Goal: Find specific page/section: Find specific page/section

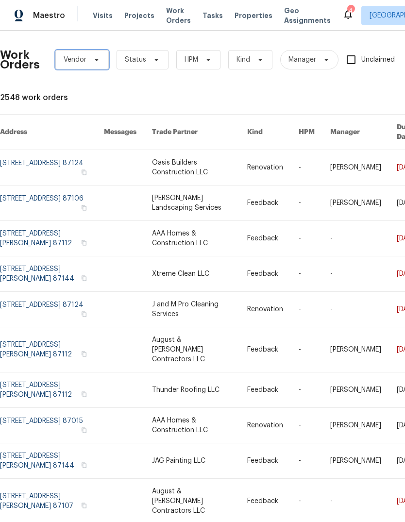
click at [93, 64] on span "Vendor" at bounding box center [81, 59] width 53 height 19
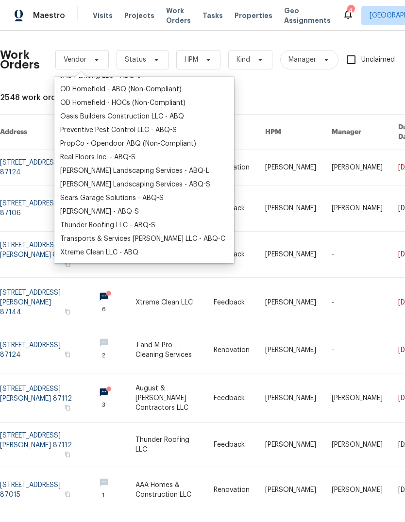
scroll to position [186, 0]
click at [152, 169] on div "[PERSON_NAME] Landscaping Services - ABQ-L" at bounding box center [134, 171] width 149 height 10
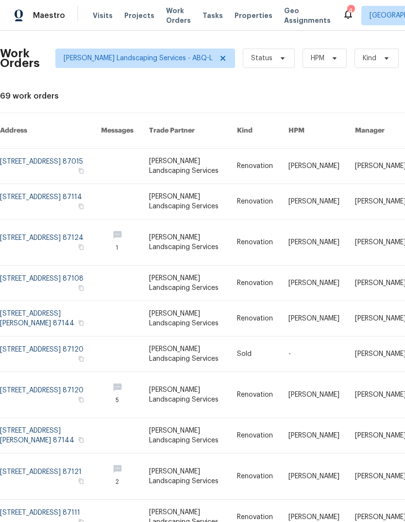
scroll to position [36, 0]
click at [219, 54] on icon at bounding box center [223, 58] width 8 height 8
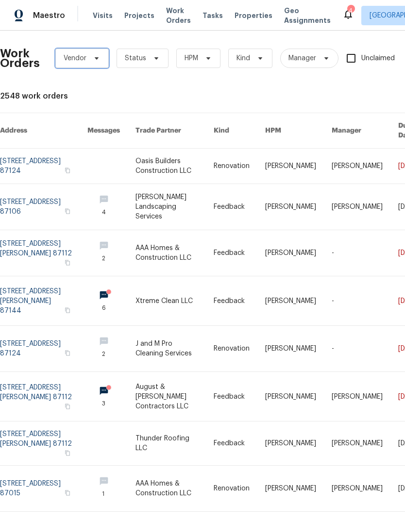
click at [103, 49] on span "Vendor" at bounding box center [81, 58] width 53 height 19
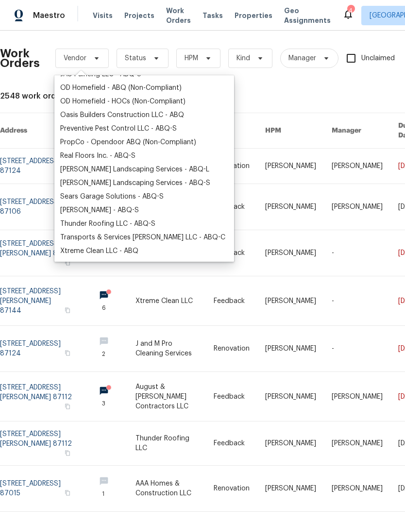
scroll to position [186, 0]
click at [88, 178] on div "[PERSON_NAME] Landscaping Services - ABQ-S" at bounding box center [135, 183] width 150 height 10
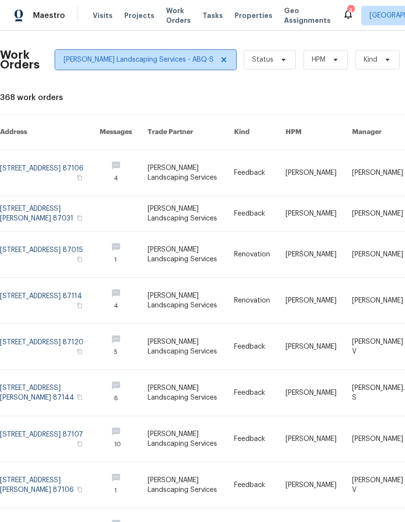
click at [220, 60] on icon at bounding box center [224, 60] width 8 height 8
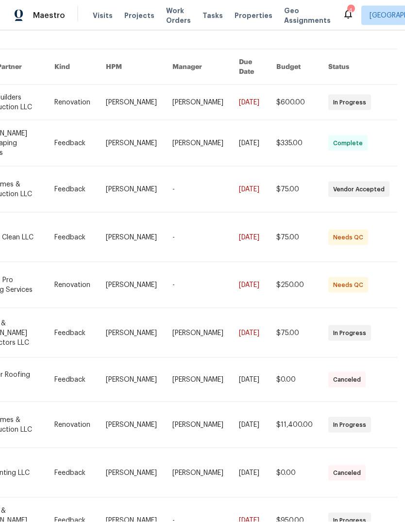
scroll to position [36, 0]
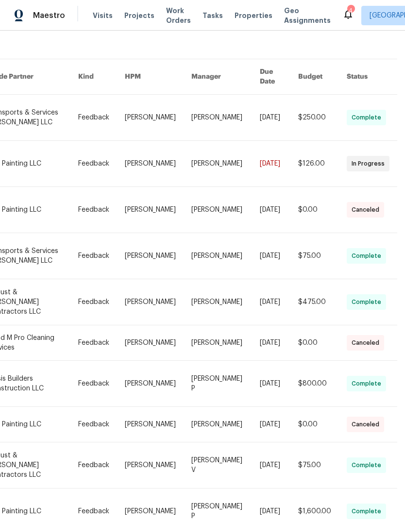
scroll to position [55, 160]
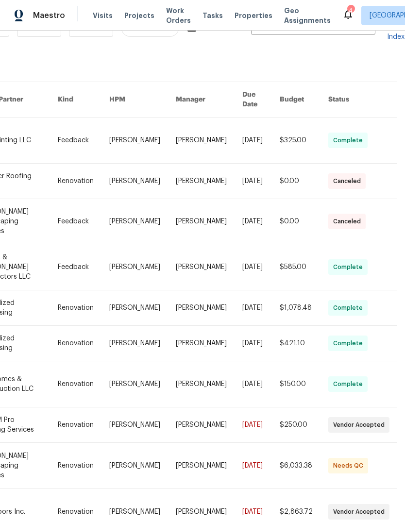
scroll to position [36, 0]
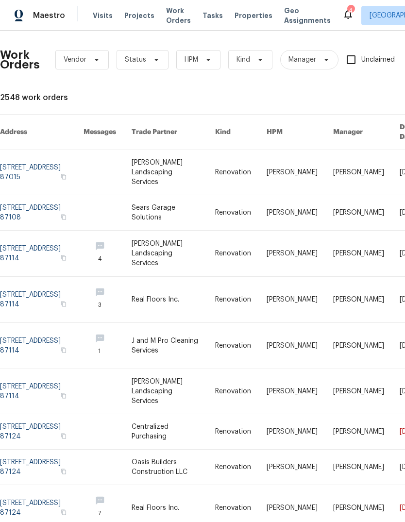
scroll to position [0, 0]
click at [98, 59] on icon at bounding box center [97, 60] width 4 height 2
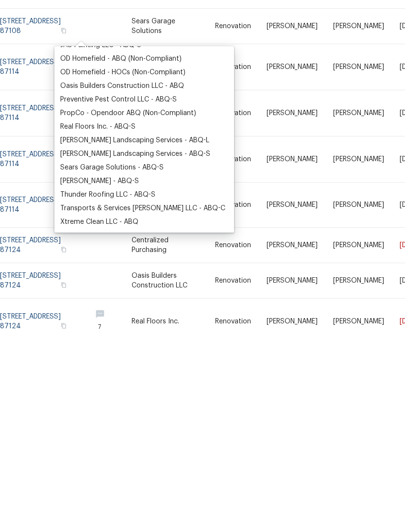
click at [86, 322] on div "Rodriguez Landscaping Services - ABQ-L" at bounding box center [134, 327] width 149 height 10
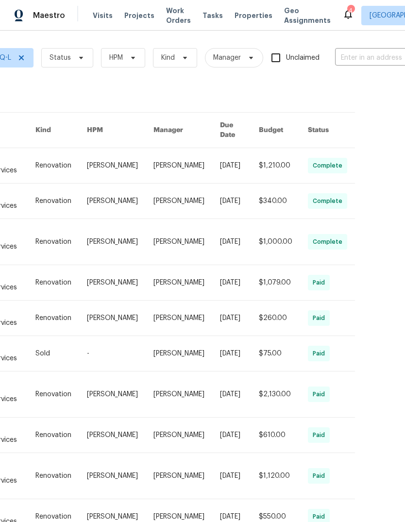
scroll to position [1, 202]
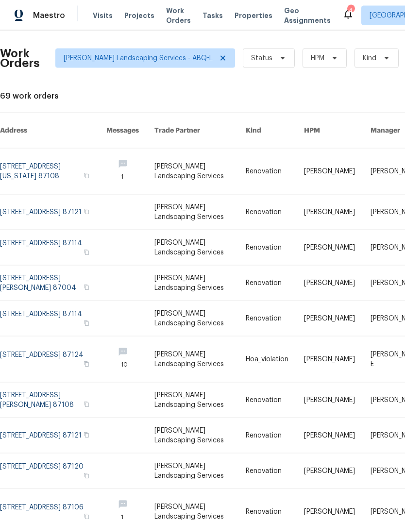
scroll to position [36, 0]
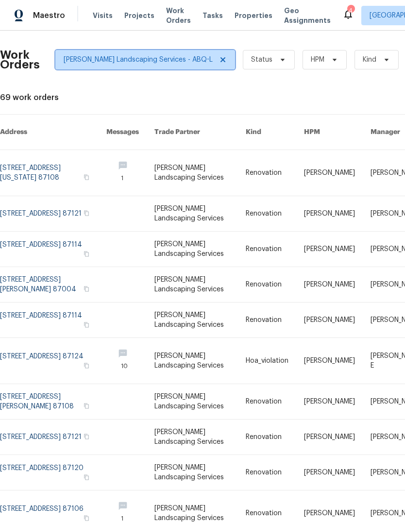
click at [219, 56] on icon at bounding box center [223, 60] width 8 height 8
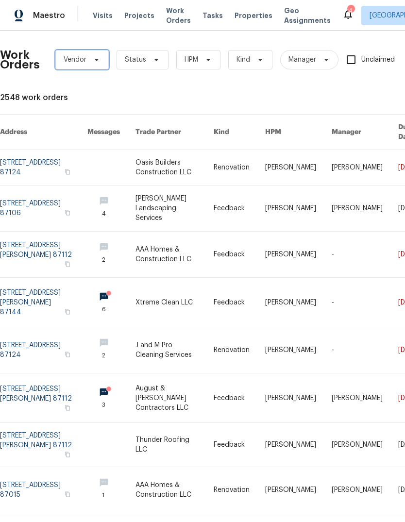
click at [101, 50] on span "Vendor" at bounding box center [81, 59] width 53 height 19
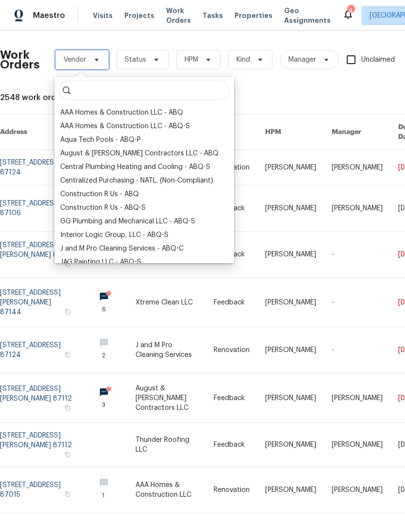
click at [96, 56] on icon at bounding box center [97, 60] width 8 height 8
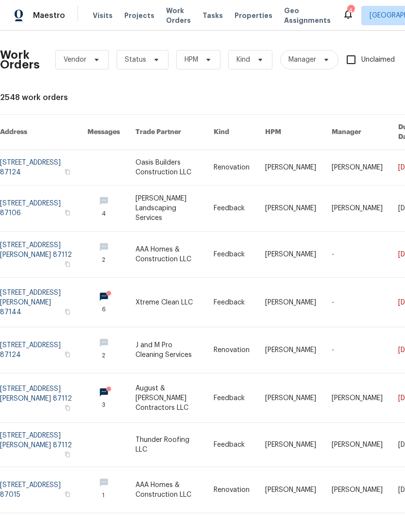
click at [241, 12] on span "Properties" at bounding box center [253, 16] width 38 height 10
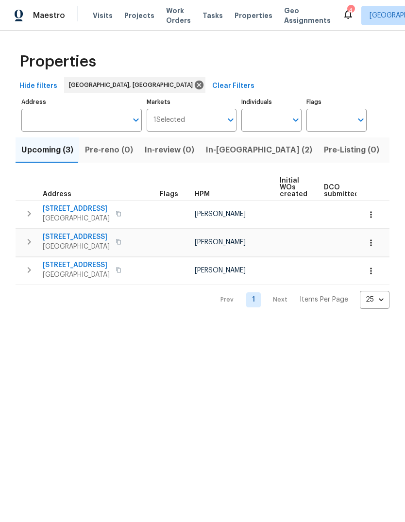
click at [391, 146] on span "Listed (31)" at bounding box center [411, 150] width 40 height 14
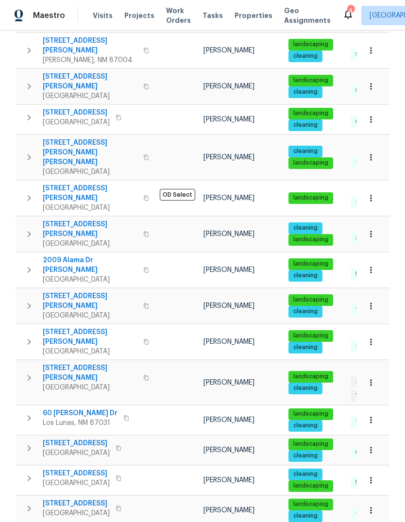
scroll to position [440, 0]
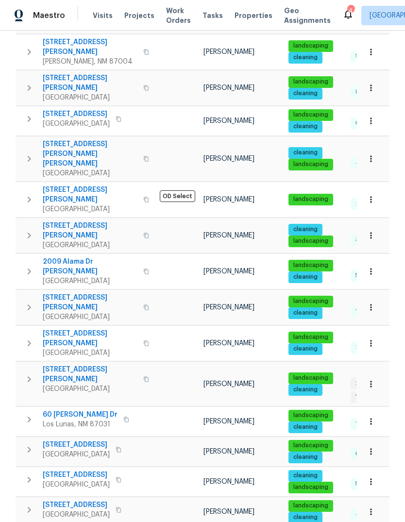
click at [91, 185] on span "[STREET_ADDRESS][PERSON_NAME]" at bounding box center [90, 194] width 95 height 19
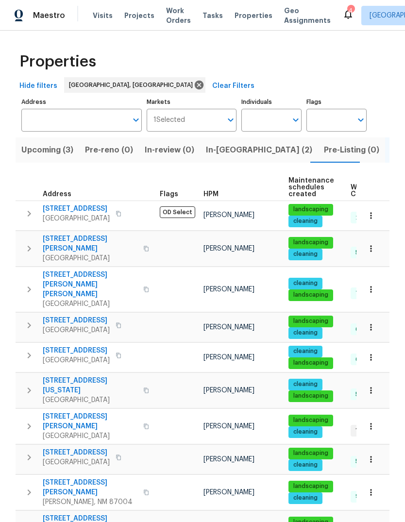
scroll to position [0, 0]
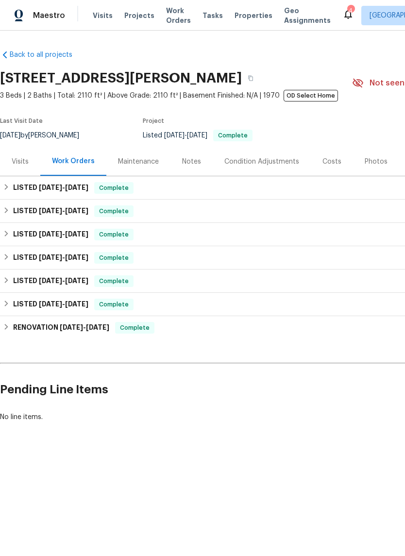
click at [332, 358] on div "Back to all projects [STREET_ADDRESS] 3 Beds | 2 Baths | Total: 2110 ft² | Abov…" at bounding box center [274, 235] width 549 height 387
click at [29, 186] on h6 "LISTED [DATE] - [DATE]" at bounding box center [50, 188] width 75 height 12
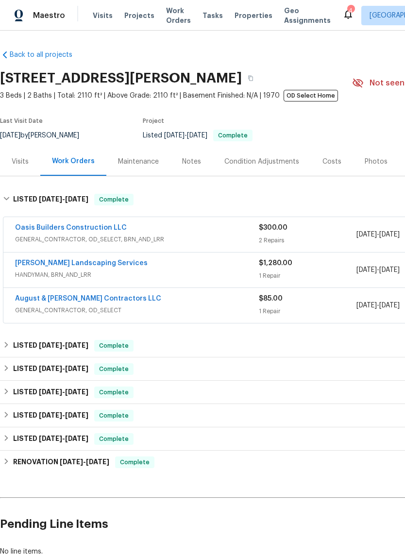
click at [31, 260] on link "[PERSON_NAME] Landscaping Services" at bounding box center [81, 263] width 133 height 7
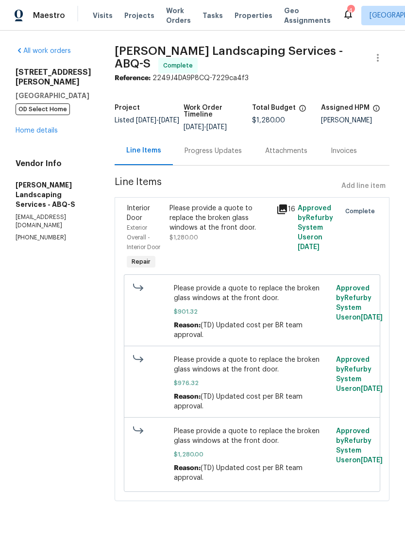
click at [260, 252] on div "Please provide a quote to replace the broken glass windows at the front door. $…" at bounding box center [220, 238] width 107 height 74
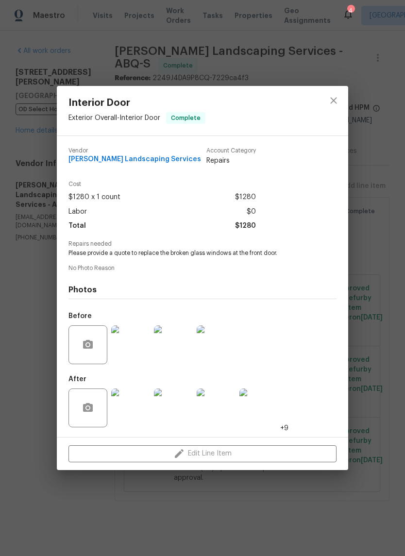
click at [136, 413] on img at bounding box center [130, 407] width 39 height 39
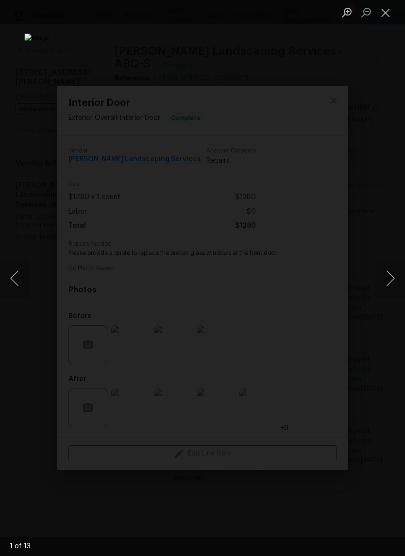
click at [388, 281] on button "Next image" at bounding box center [390, 278] width 29 height 39
click at [17, 277] on button "Previous image" at bounding box center [14, 278] width 29 height 39
click at [384, 277] on button "Next image" at bounding box center [390, 278] width 29 height 39
click at [392, 281] on button "Next image" at bounding box center [390, 278] width 29 height 39
click at [24, 278] on button "Previous image" at bounding box center [14, 278] width 29 height 39
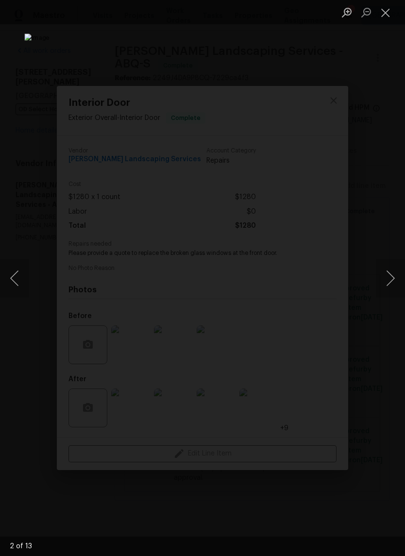
click at [21, 275] on button "Previous image" at bounding box center [14, 278] width 29 height 39
